Goal: Complete application form

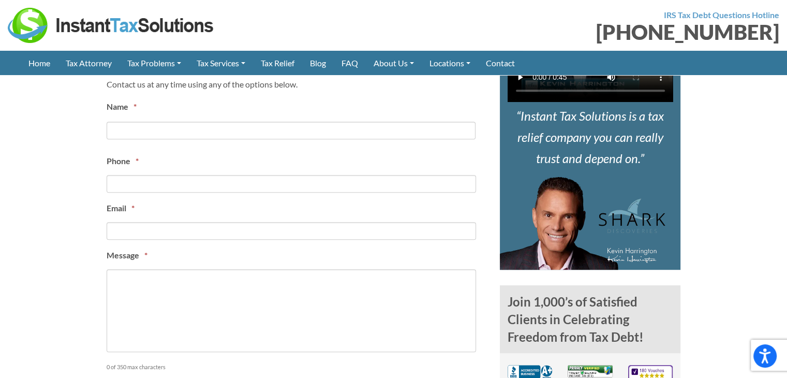
scroll to position [465, 0]
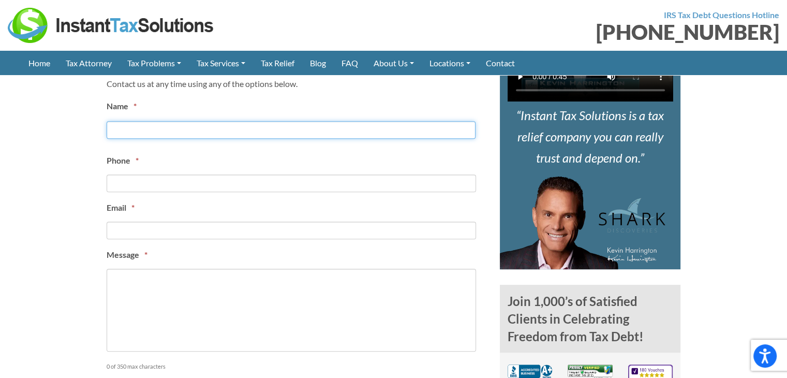
click at [113, 130] on input "First" at bounding box center [291, 130] width 369 height 18
type input "Jordan Visser"
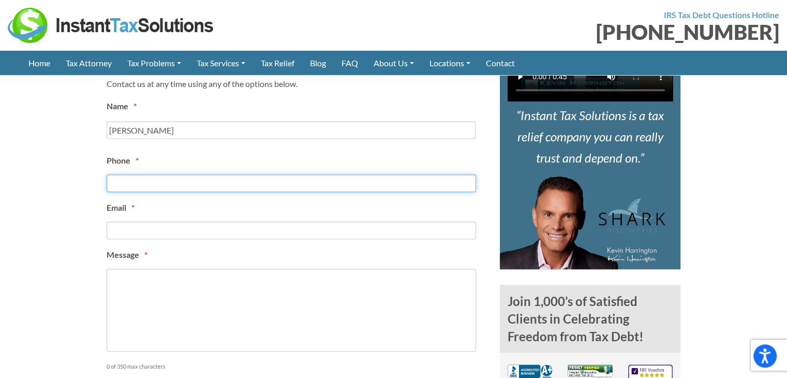
type input "3853372185"
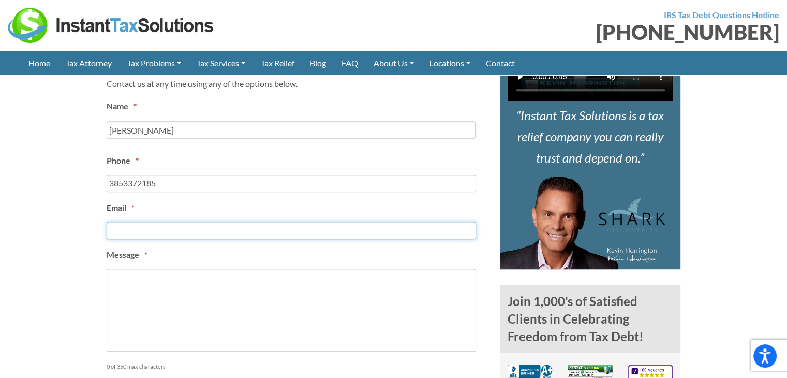
type input "[EMAIL_ADDRESS][PERSON_NAME][DOMAIN_NAME]"
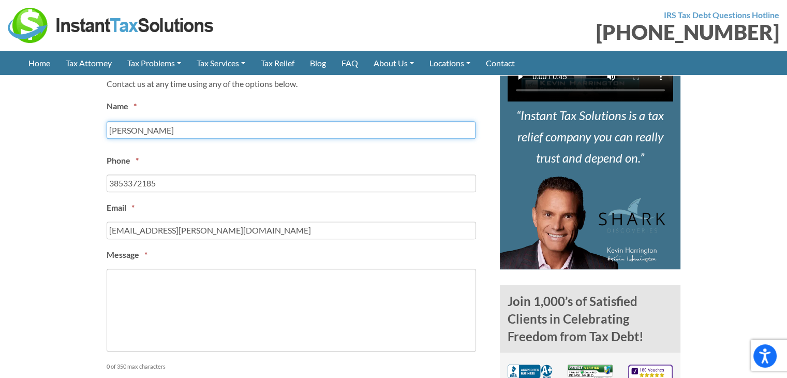
type input "[PHONE_NUMBER]"
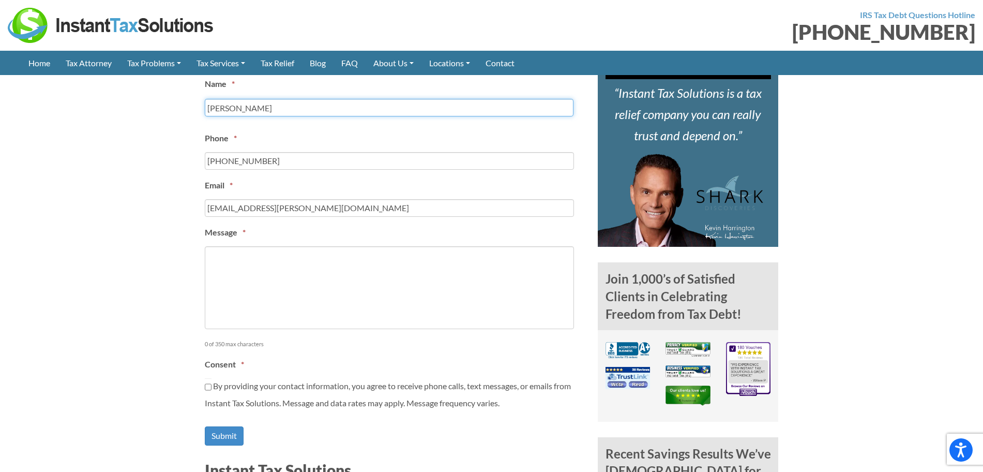
scroll to position [485, 0]
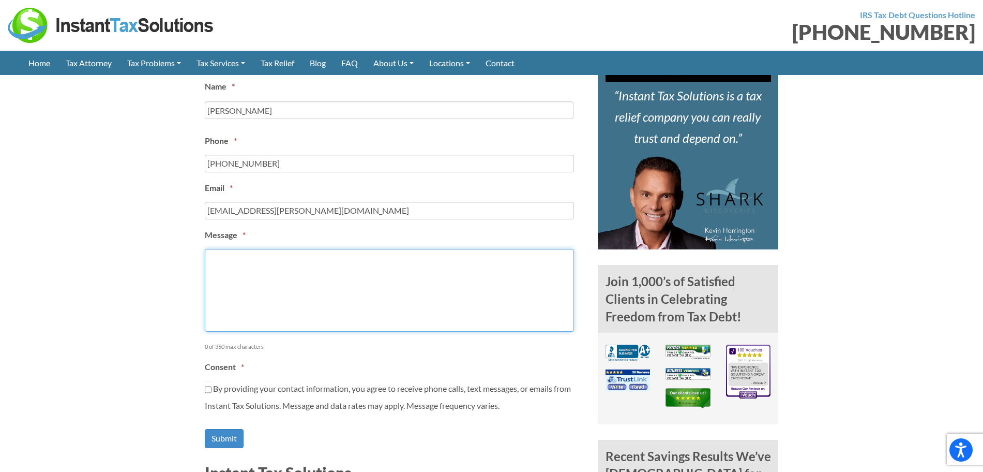
click at [312, 318] on textarea "Message *" at bounding box center [389, 290] width 369 height 83
paste textarea "Hey, I wanted to follow up on my previous message as I was just in touch with o…"
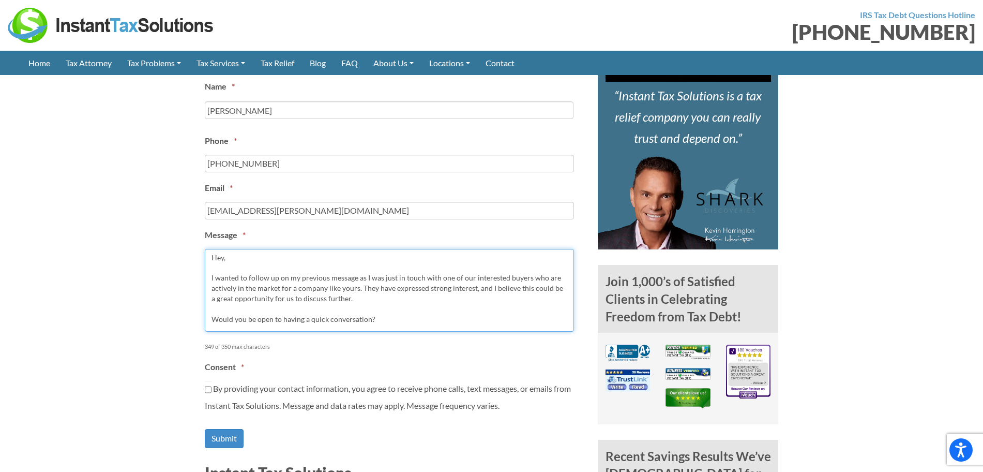
scroll to position [7, 0]
type textarea "Hey, I wanted to follow up on my previous message as I was just in touch with o…"
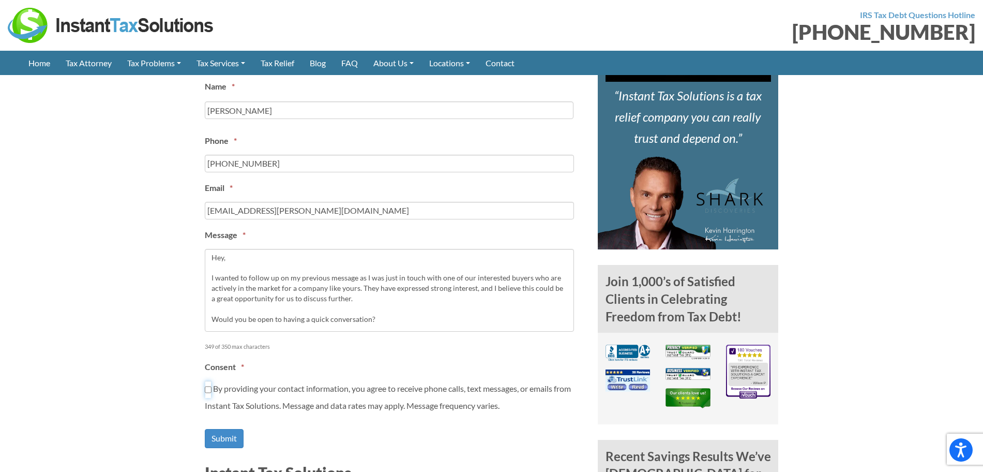
click at [208, 377] on input "By providing your contact information, you agree to receive phone calls, text m…" at bounding box center [208, 390] width 7 height 18
checkbox input "true"
click at [231, 377] on input "Submit" at bounding box center [224, 438] width 39 height 19
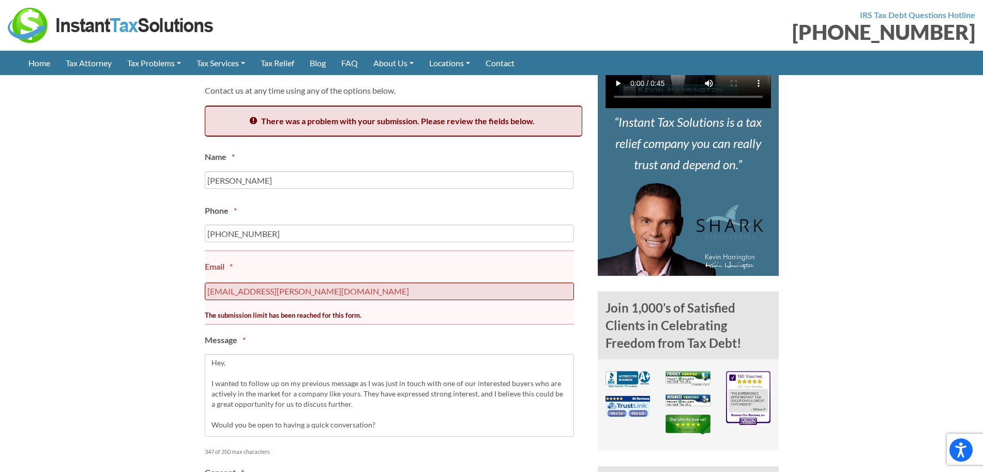
scroll to position [419, 0]
